Goal: Information Seeking & Learning: Compare options

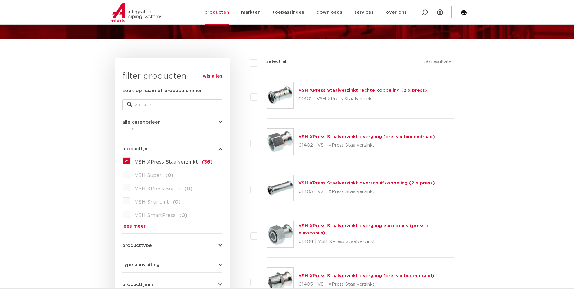
scroll to position [56, 0]
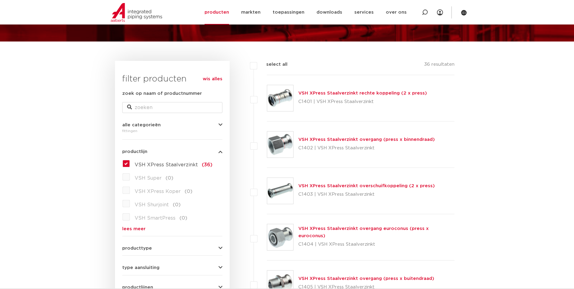
click at [386, 139] on link "VSH XPress Staalverzinkt overgang (press x binnendraad)" at bounding box center [366, 139] width 136 height 5
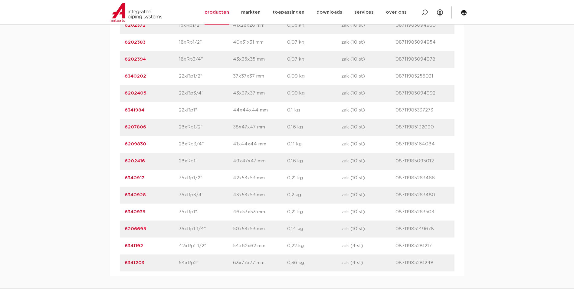
scroll to position [466, 0]
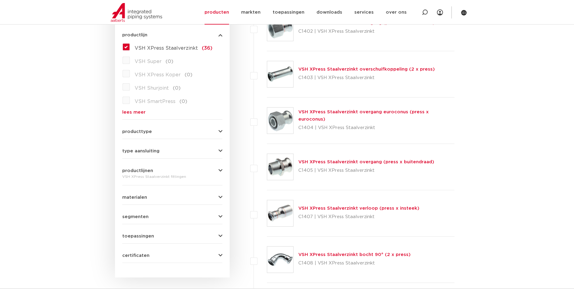
scroll to position [173, 0]
click at [305, 206] on link "VSH XPress Staalverzinkt verloop (press x insteek)" at bounding box center [358, 207] width 121 height 5
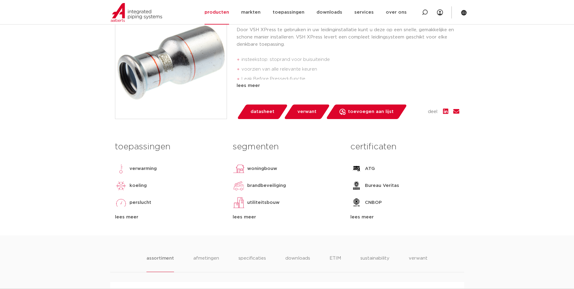
scroll to position [162, 0]
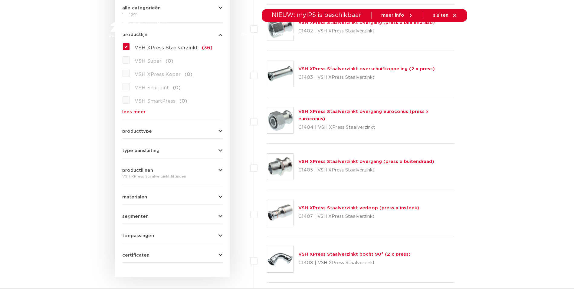
click at [366, 159] on link "VSH XPress Staalverzinkt overgang (press x buitendraad)" at bounding box center [366, 161] width 136 height 5
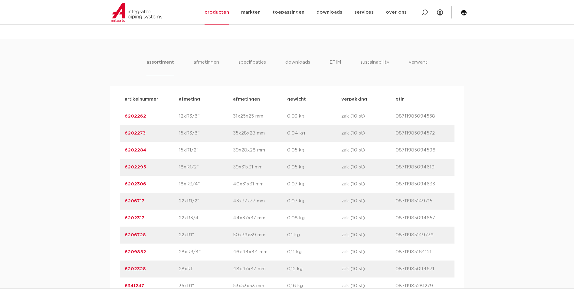
scroll to position [357, 0]
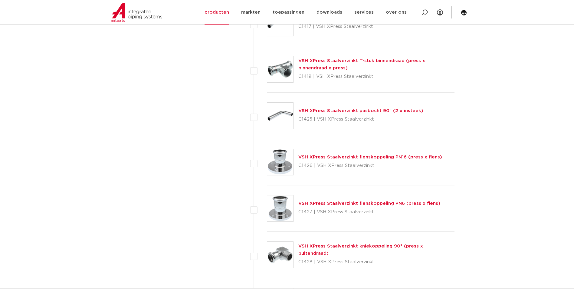
scroll to position [780, 0]
click at [383, 202] on link "VSH XPress Staalverzinkt flenskoppeling PN6 (press x flens)" at bounding box center [369, 202] width 142 height 5
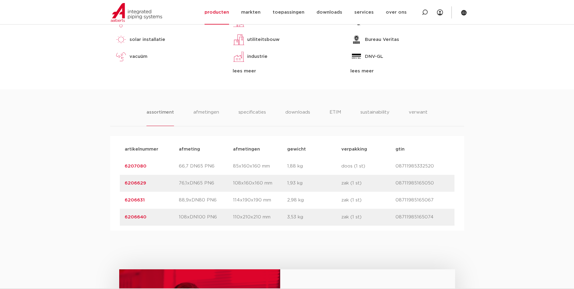
scroll to position [309, 0]
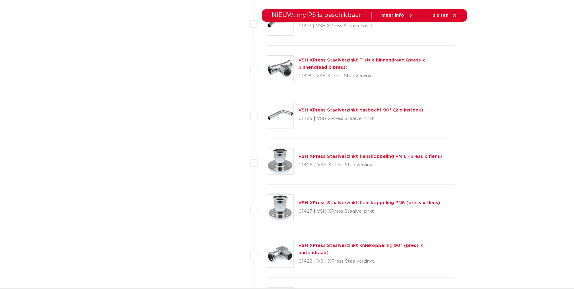
click at [358, 155] on link "VSH XPress Staalverzinkt flenskoppeling PN16 (press x flens)" at bounding box center [370, 156] width 144 height 5
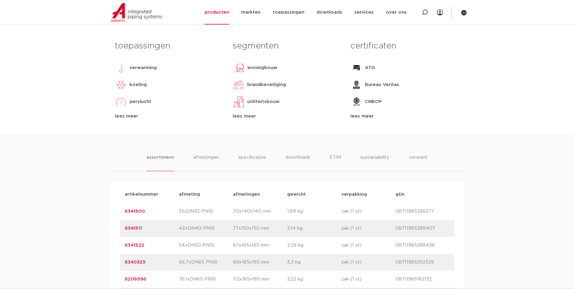
scroll to position [291, 0]
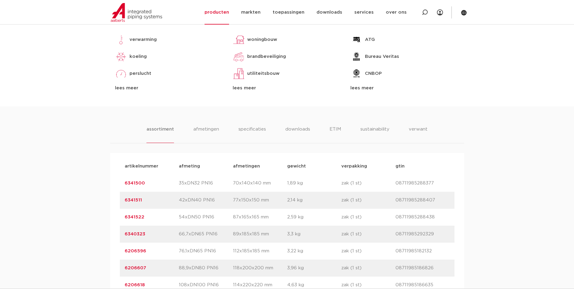
drag, startPoint x: 149, startPoint y: 184, endPoint x: 125, endPoint y: 182, distance: 25.0
click at [125, 182] on p "6341500" at bounding box center [152, 182] width 54 height 7
click at [542, 201] on div "assortiment afmetingen specificaties downloads ETIM sustainability verwant asso…" at bounding box center [287, 202] width 574 height 192
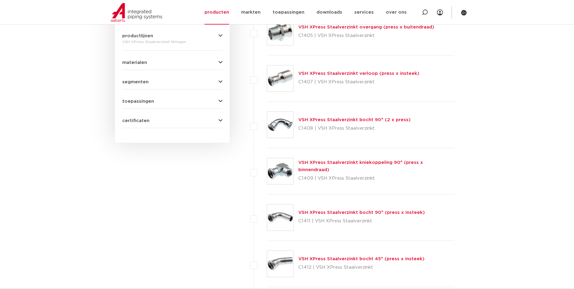
scroll to position [288, 0]
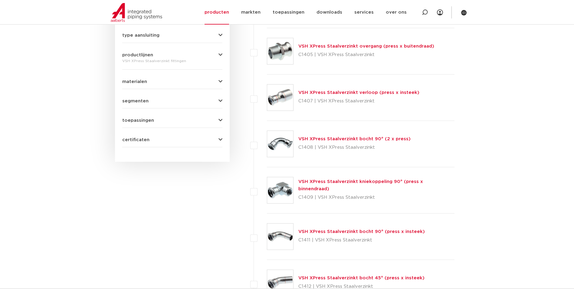
click at [361, 94] on link "VSH XPress Staalverzinkt verloop (press x insteek)" at bounding box center [358, 92] width 121 height 5
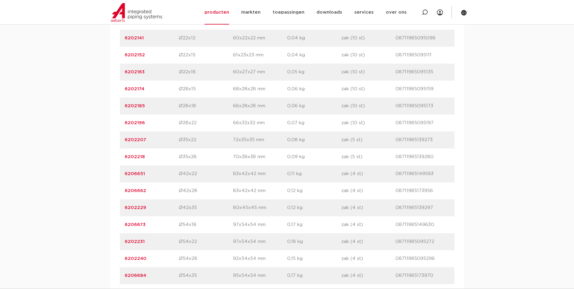
scroll to position [488, 0]
drag, startPoint x: 146, startPoint y: 259, endPoint x: 121, endPoint y: 260, distance: 25.4
click at [121, 260] on div "artikelnummer 6202240 afmeting Ø54x28 [GEOGRAPHIC_DATA] 92x54x54 mm gewicht 0,1…" at bounding box center [287, 256] width 335 height 17
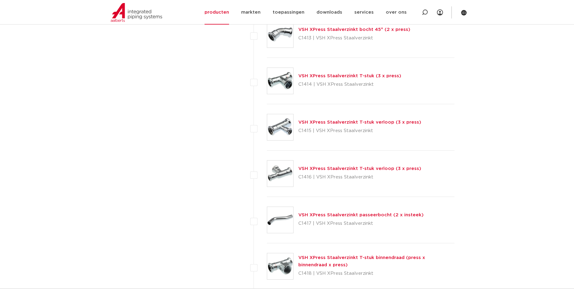
scroll to position [583, 0]
drag, startPoint x: 354, startPoint y: 76, endPoint x: 343, endPoint y: 76, distance: 10.6
click at [343, 76] on link "VSH XPress Staalverzinkt T-stuk (3 x press)" at bounding box center [349, 75] width 103 height 5
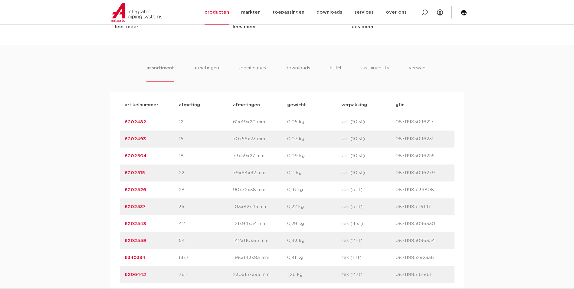
scroll to position [352, 0]
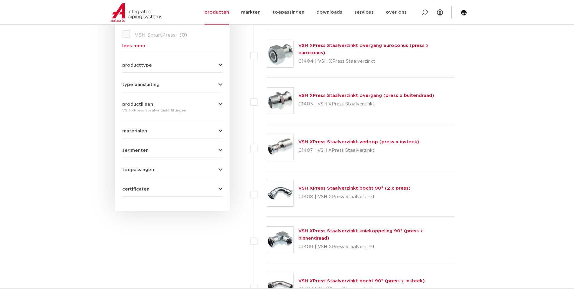
scroll to position [238, 0]
click at [390, 96] on link "VSH XPress Staalverzinkt overgang (press x buitendraad)" at bounding box center [366, 95] width 136 height 5
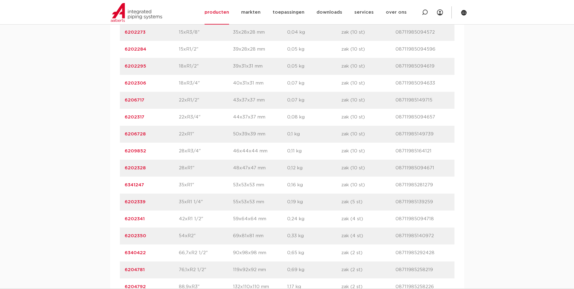
scroll to position [458, 0]
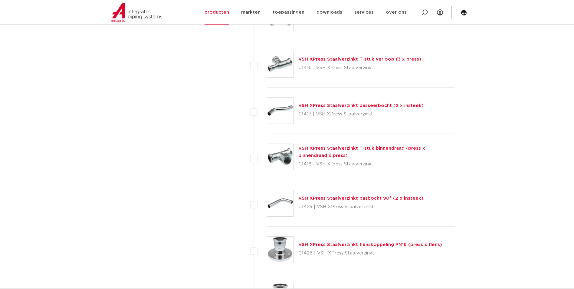
scroll to position [692, 0]
click at [314, 149] on link "VSH XPress Staalverzinkt T-stuk binnendraad (press x binnendraad x press)" at bounding box center [361, 151] width 127 height 12
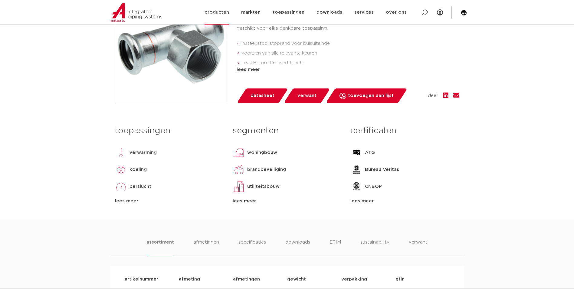
scroll to position [165, 0]
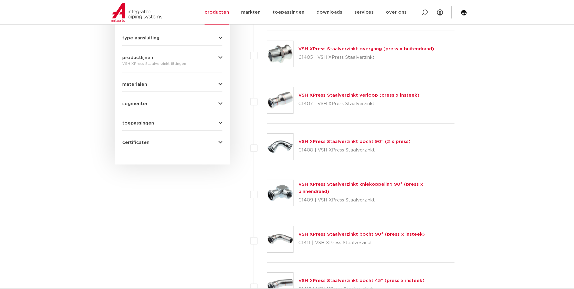
scroll to position [285, 0]
click at [367, 140] on link "VSH XPress Staalverzinkt bocht 90° (2 x press)" at bounding box center [354, 141] width 112 height 5
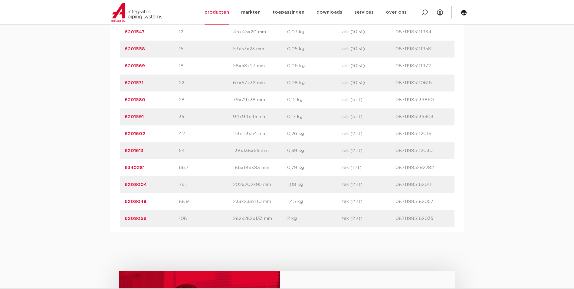
scroll to position [442, 0]
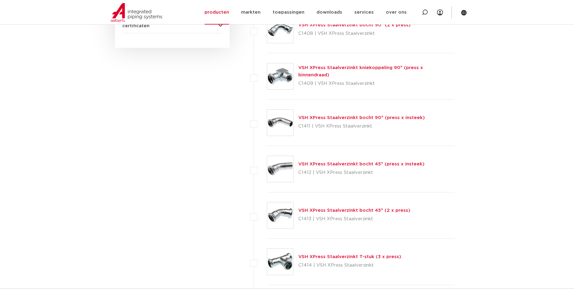
scroll to position [402, 0]
click at [394, 163] on link "VSH XPress Staalverzinkt bocht 45° (press x insteek)" at bounding box center [361, 163] width 126 height 5
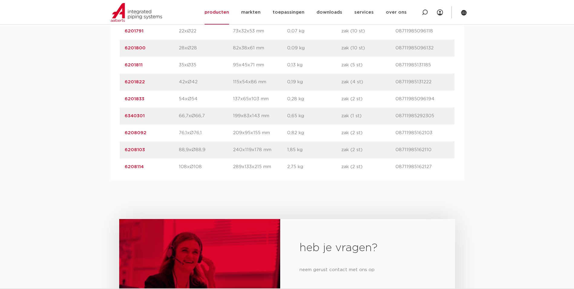
scroll to position [420, 0]
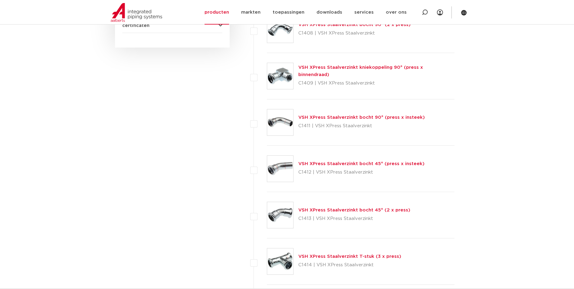
click at [391, 210] on link "VSH XPress Staalverzinkt bocht 45° (2 x press)" at bounding box center [354, 210] width 112 height 5
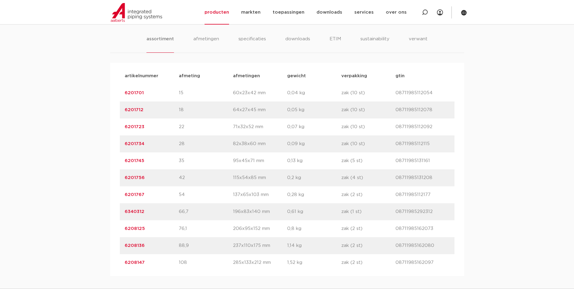
scroll to position [381, 0]
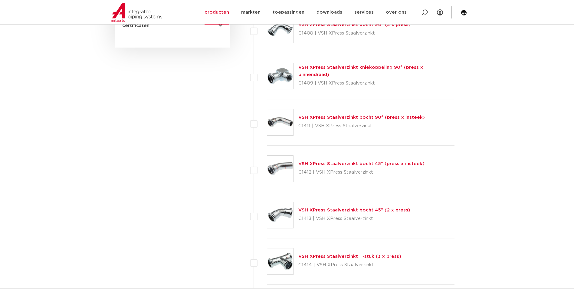
click at [308, 162] on link "VSH XPress Staalverzinkt bocht 45° (press x insteek)" at bounding box center [361, 163] width 126 height 5
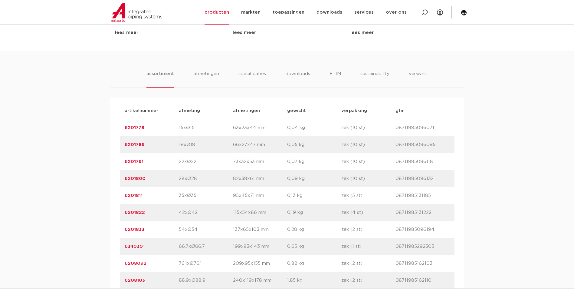
scroll to position [394, 0]
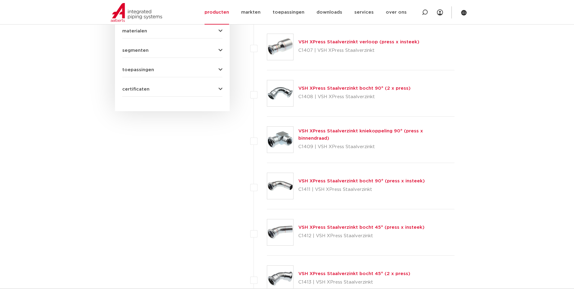
scroll to position [338, 0]
click at [339, 89] on link "VSH XPress Staalverzinkt bocht 90° (2 x press)" at bounding box center [354, 88] width 112 height 5
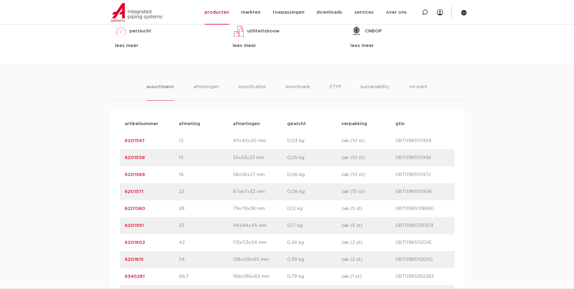
scroll to position [336, 0]
